Goal: Task Accomplishment & Management: Complete application form

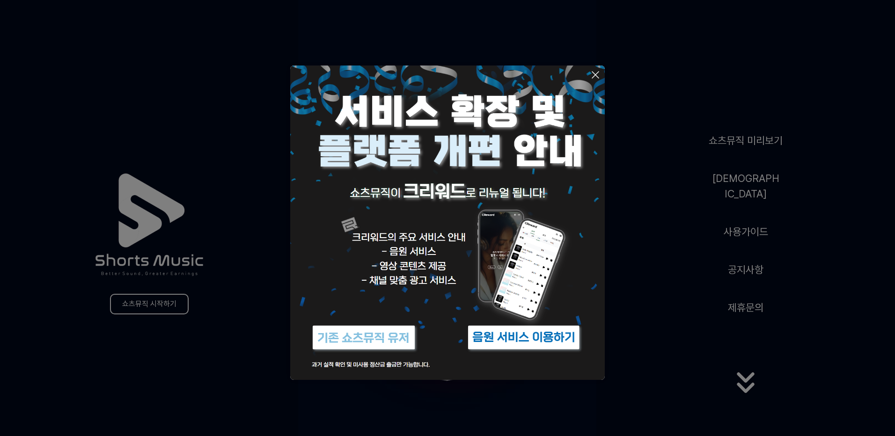
click at [648, 302] on button at bounding box center [447, 218] width 895 height 436
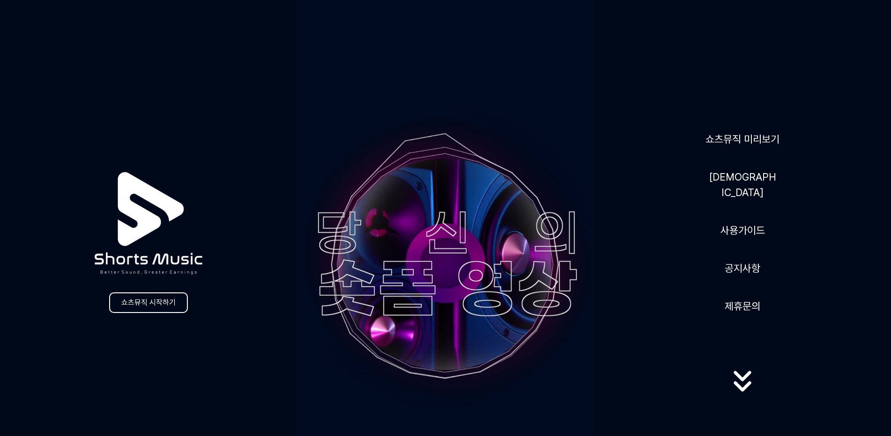
click at [742, 382] on icon at bounding box center [742, 381] width 60 height 37
click at [742, 391] on icon at bounding box center [741, 396] width 17 height 10
click at [730, 149] on link "쇼츠뮤직 미리보기" at bounding box center [742, 139] width 81 height 23
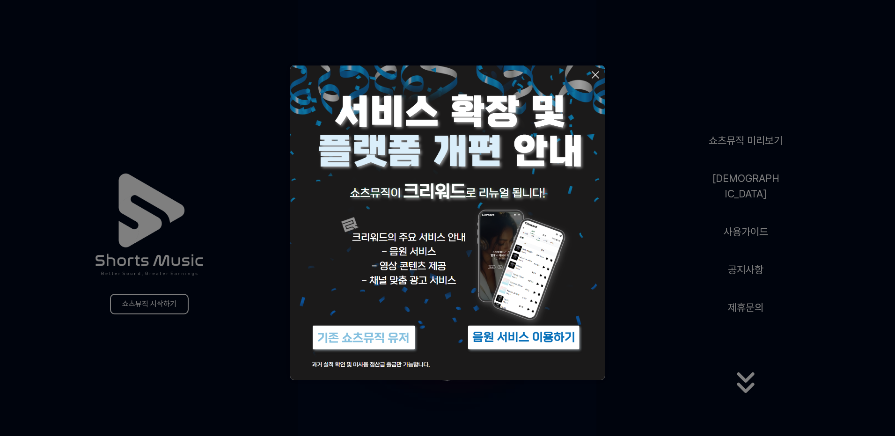
click at [514, 337] on img at bounding box center [524, 337] width 117 height 35
click at [595, 73] on icon at bounding box center [595, 74] width 11 height 11
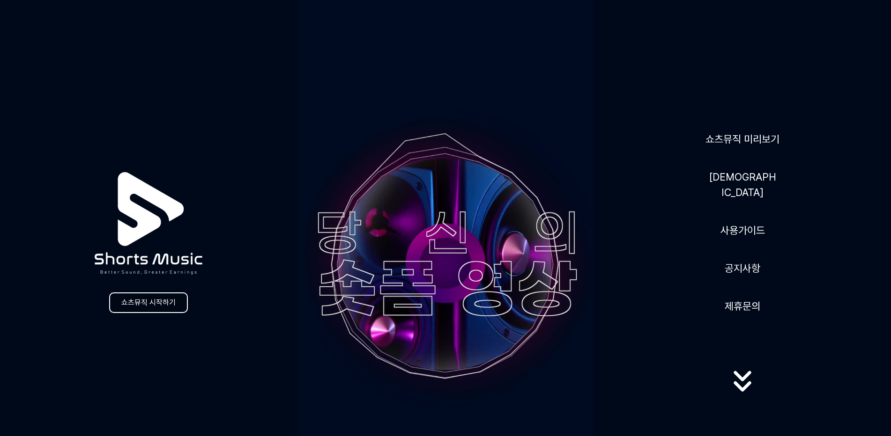
click at [160, 303] on link "쇼츠뮤직 시작하기" at bounding box center [148, 303] width 79 height 21
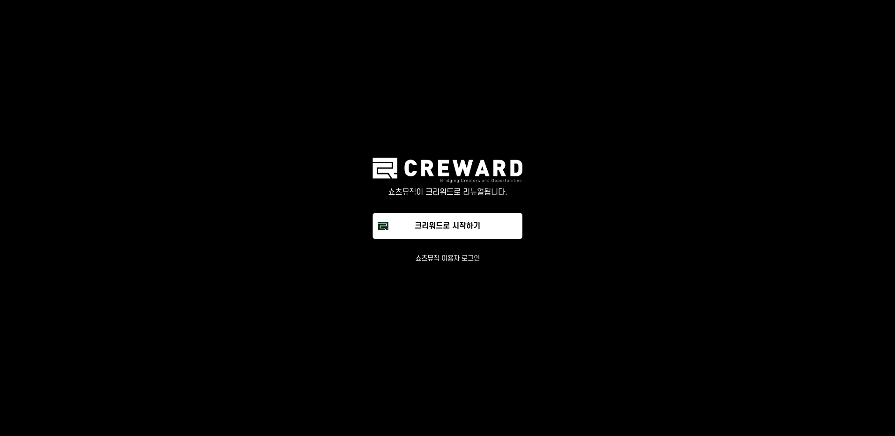
click at [452, 259] on button "쇼츠뮤직 이용자 로그인" at bounding box center [447, 258] width 65 height 9
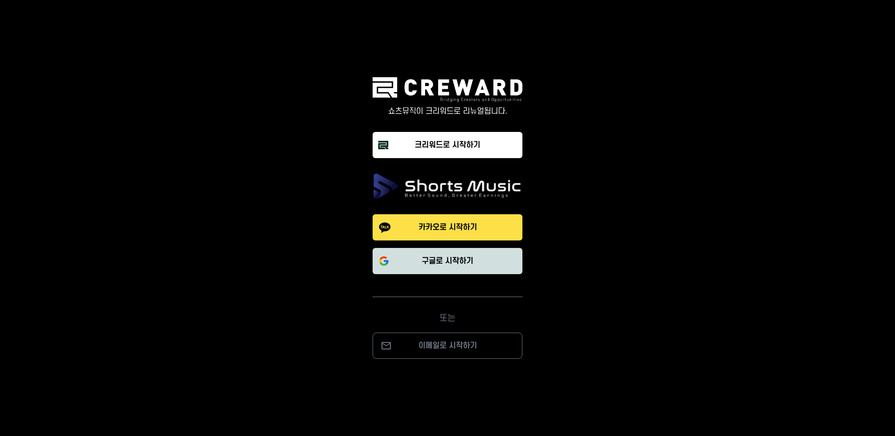
click at [453, 265] on p "구글로 시작하기" at bounding box center [448, 261] width 52 height 11
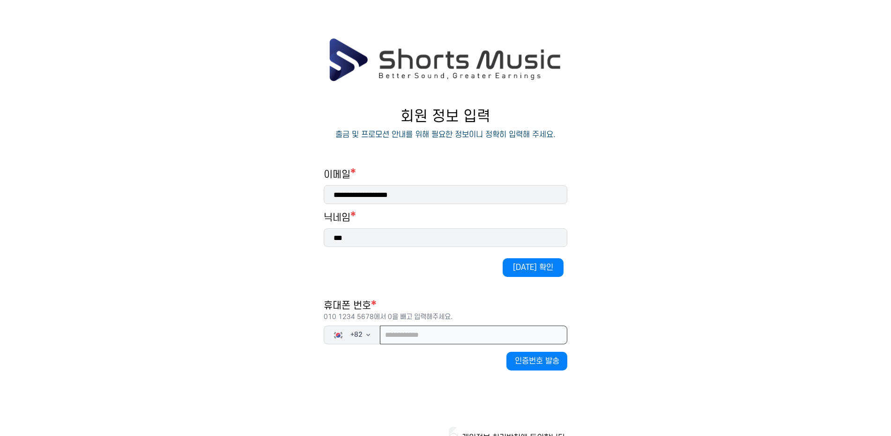
click at [435, 334] on input "tel" at bounding box center [473, 335] width 187 height 19
type input "**********"
drag, startPoint x: 452, startPoint y: 391, endPoint x: 466, endPoint y: 387, distance: 14.5
click at [454, 391] on div "**********" at bounding box center [446, 319] width 244 height 300
click at [535, 362] on button "인증번호 발송" at bounding box center [536, 361] width 61 height 19
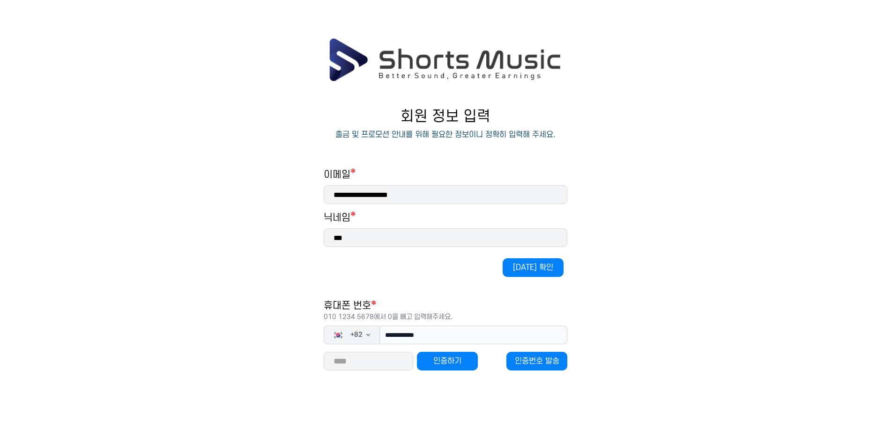
click at [400, 237] on input "***" at bounding box center [446, 238] width 244 height 19
type input "**"
click at [530, 261] on button "중복 확인" at bounding box center [533, 268] width 61 height 19
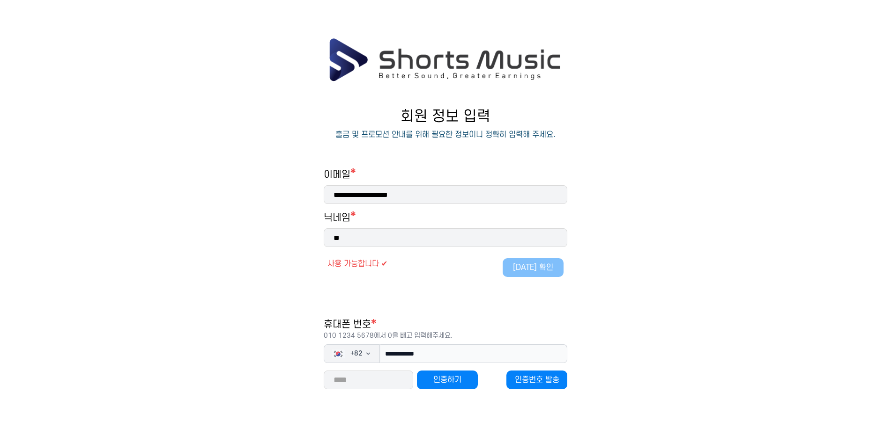
click at [353, 381] on input "number" at bounding box center [368, 380] width 89 height 19
type input "*****"
click at [463, 377] on button "인증하기" at bounding box center [447, 380] width 61 height 19
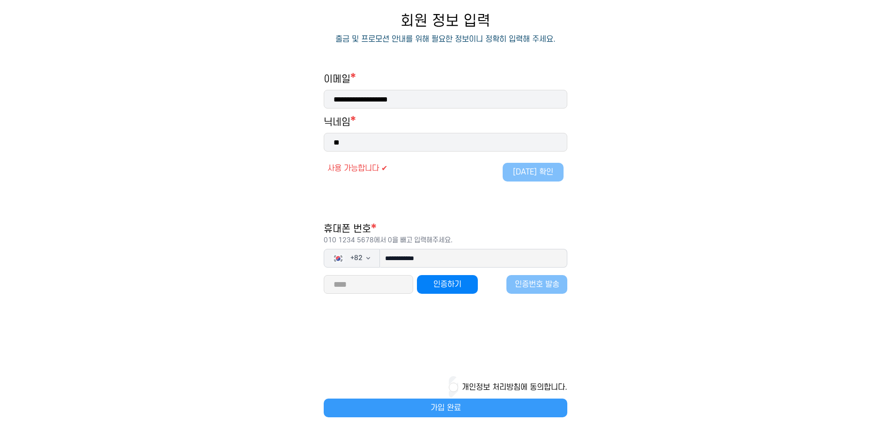
click at [457, 405] on button "가입 완료" at bounding box center [446, 408] width 244 height 19
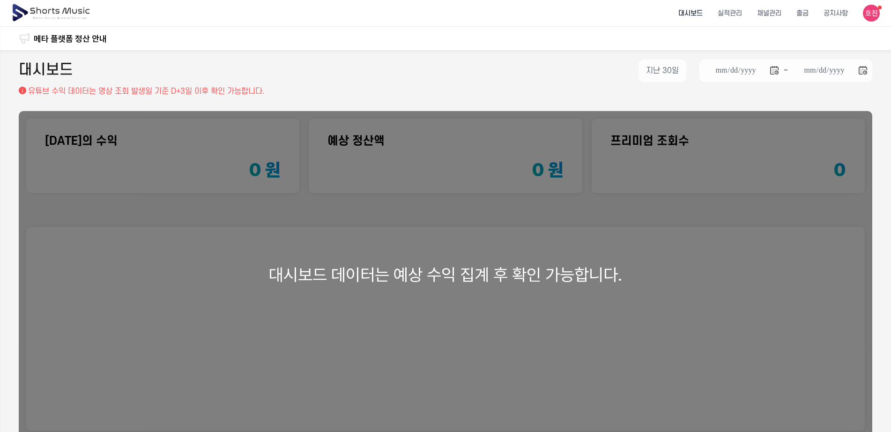
click at [414, 259] on div "대시보드 데이터는 예상 수익 집계 후 확인 가능합니다." at bounding box center [445, 274] width 853 height 327
click at [763, 14] on li "채널관리" at bounding box center [768, 13] width 39 height 25
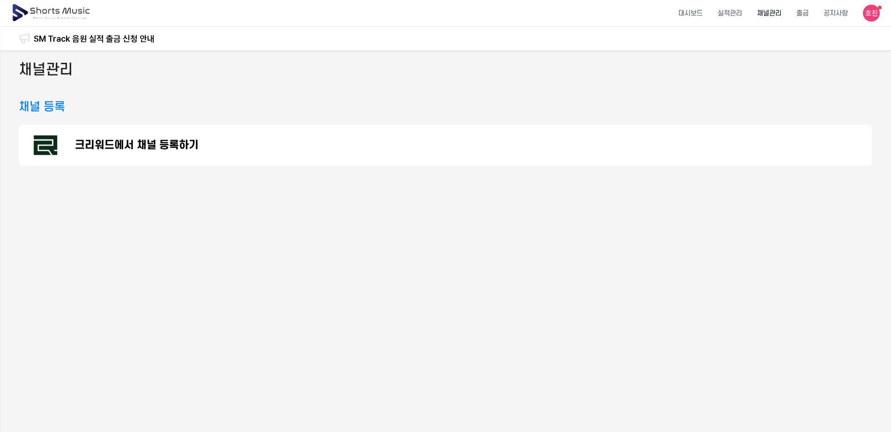
click at [167, 142] on p "크리워드에서 채널 등록하기" at bounding box center [137, 145] width 124 height 11
click at [707, 135] on div "크리워드에서 채널 등록하기" at bounding box center [445, 145] width 853 height 41
click at [55, 77] on h2 "채널관리" at bounding box center [46, 69] width 54 height 21
click at [62, 65] on h2 "채널관리" at bounding box center [46, 69] width 54 height 21
click at [866, 18] on header "대시보드 실적관리 채널관리 출금 공지사항" at bounding box center [445, 13] width 891 height 27
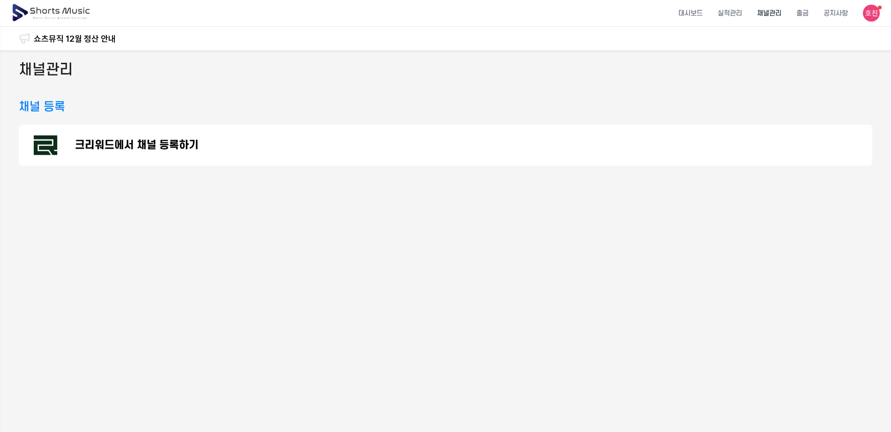
click at [873, 15] on img at bounding box center [871, 13] width 17 height 17
click at [716, 93] on button at bounding box center [445, 216] width 891 height 432
click at [204, 150] on div "크리워드에서 채널 등록하기" at bounding box center [445, 145] width 853 height 41
